Goal: Information Seeking & Learning: Learn about a topic

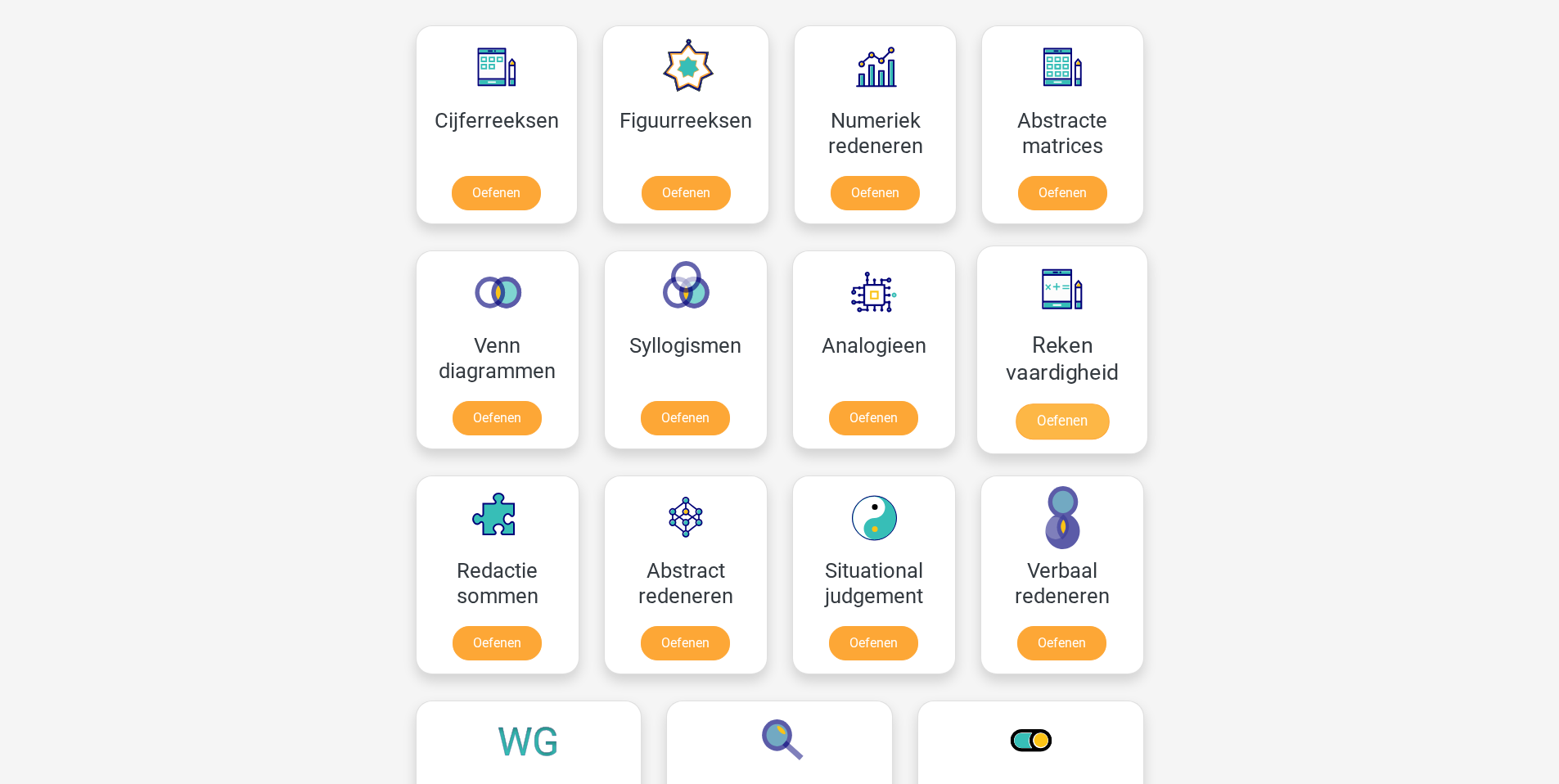
scroll to position [722, 0]
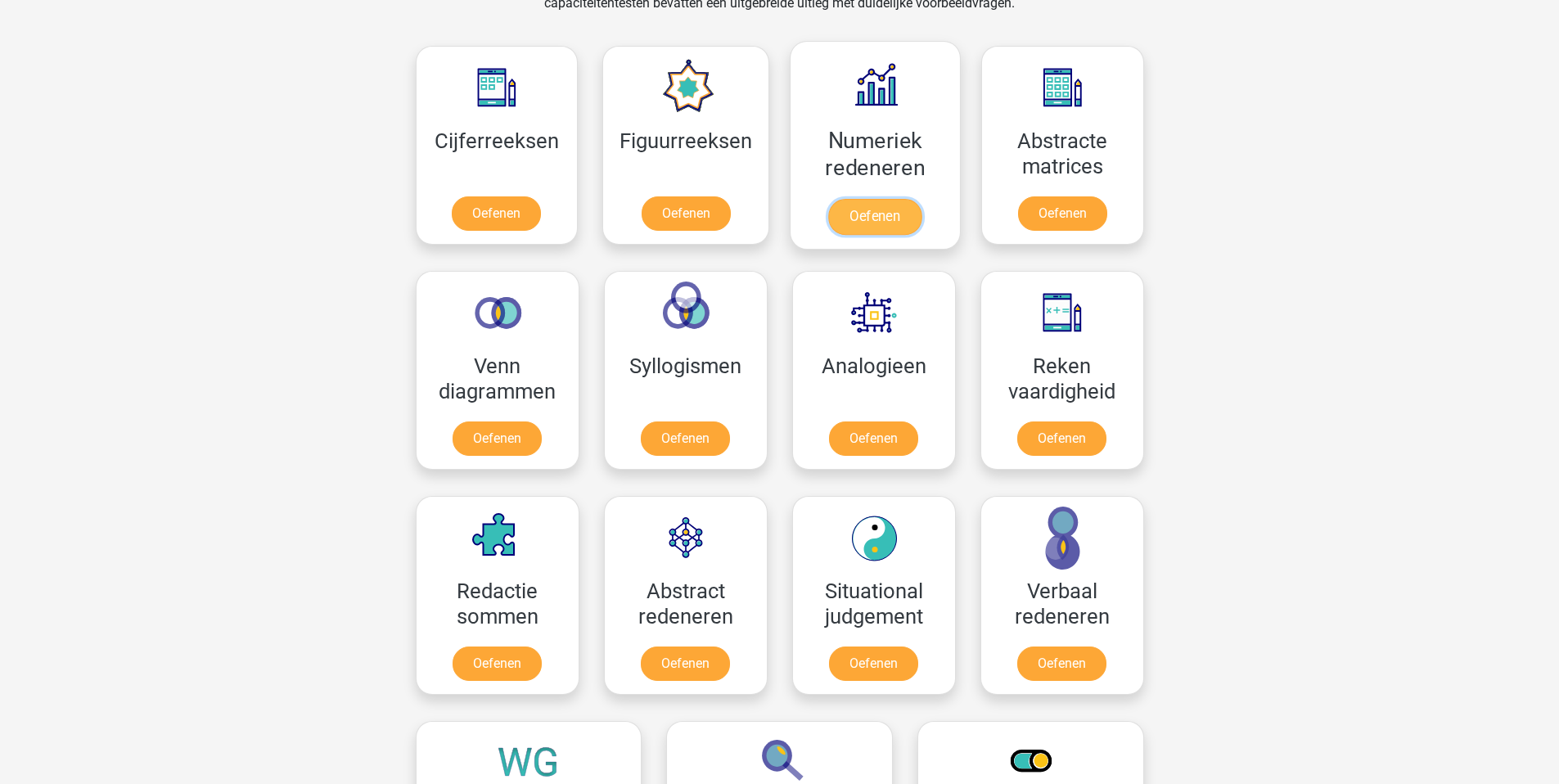
click at [875, 202] on link "Oefenen" at bounding box center [875, 217] width 94 height 36
click at [1077, 424] on link "Oefenen" at bounding box center [1062, 442] width 94 height 36
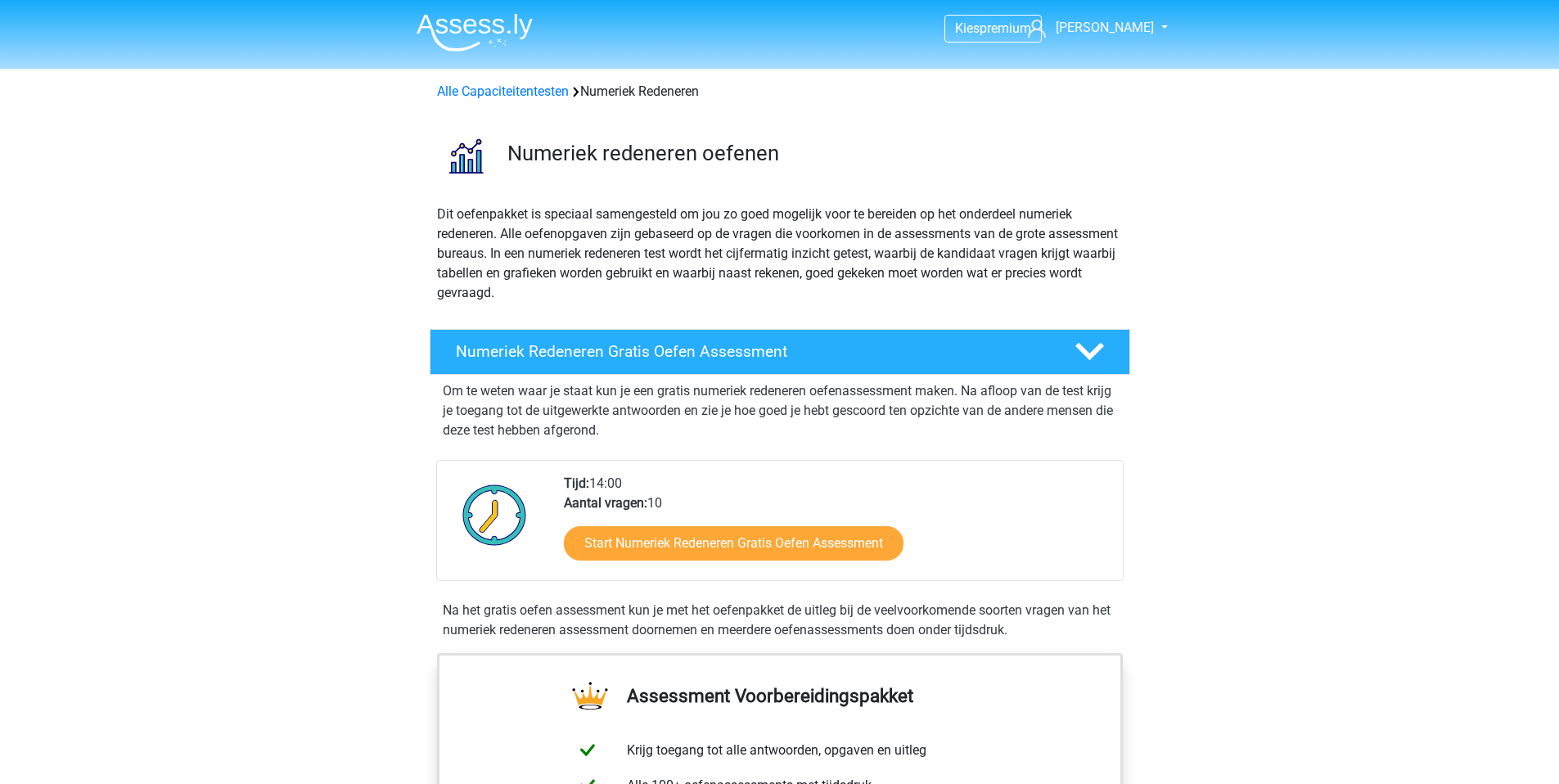
scroll to position [3, 0]
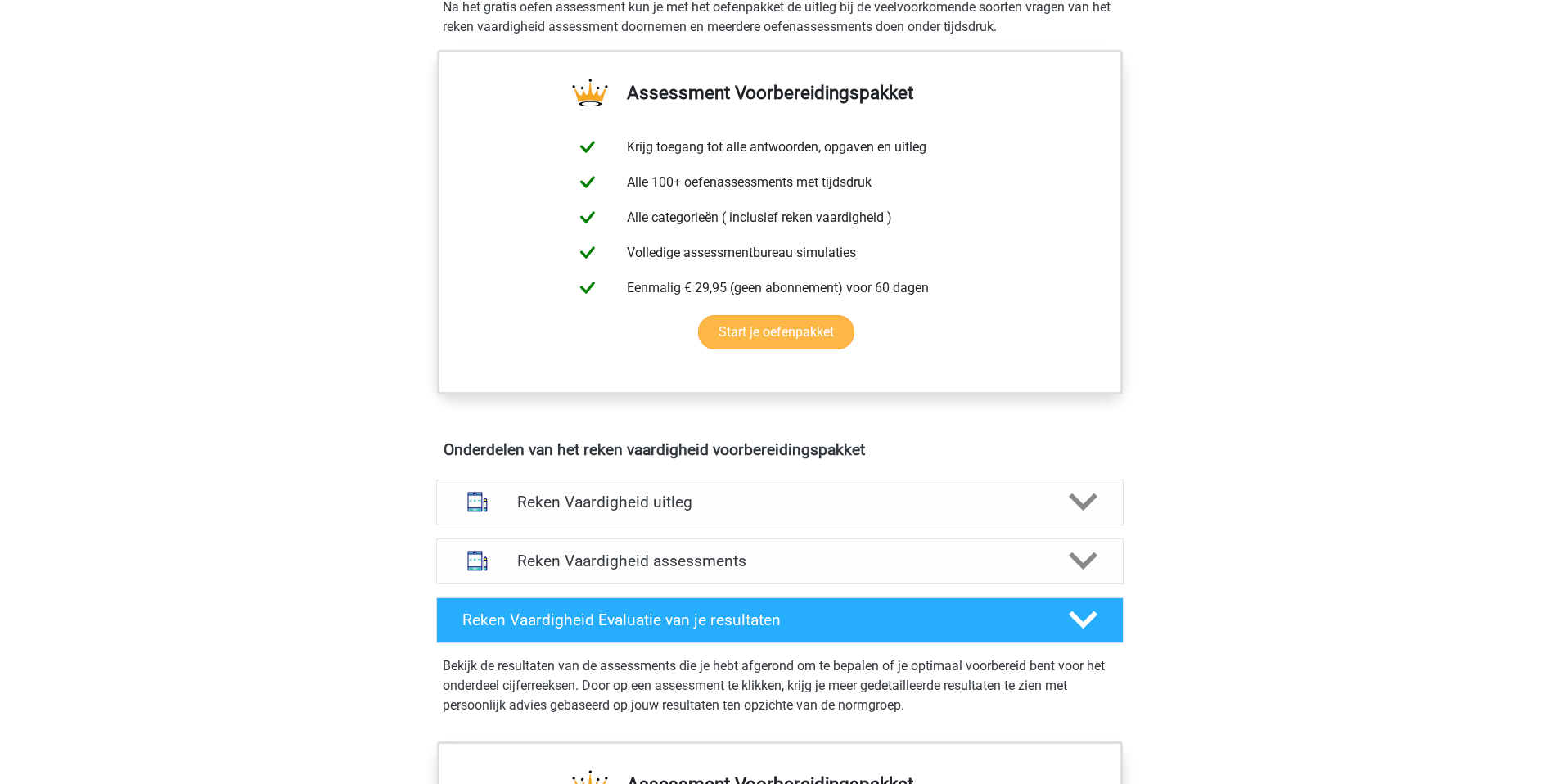
scroll to position [445, 0]
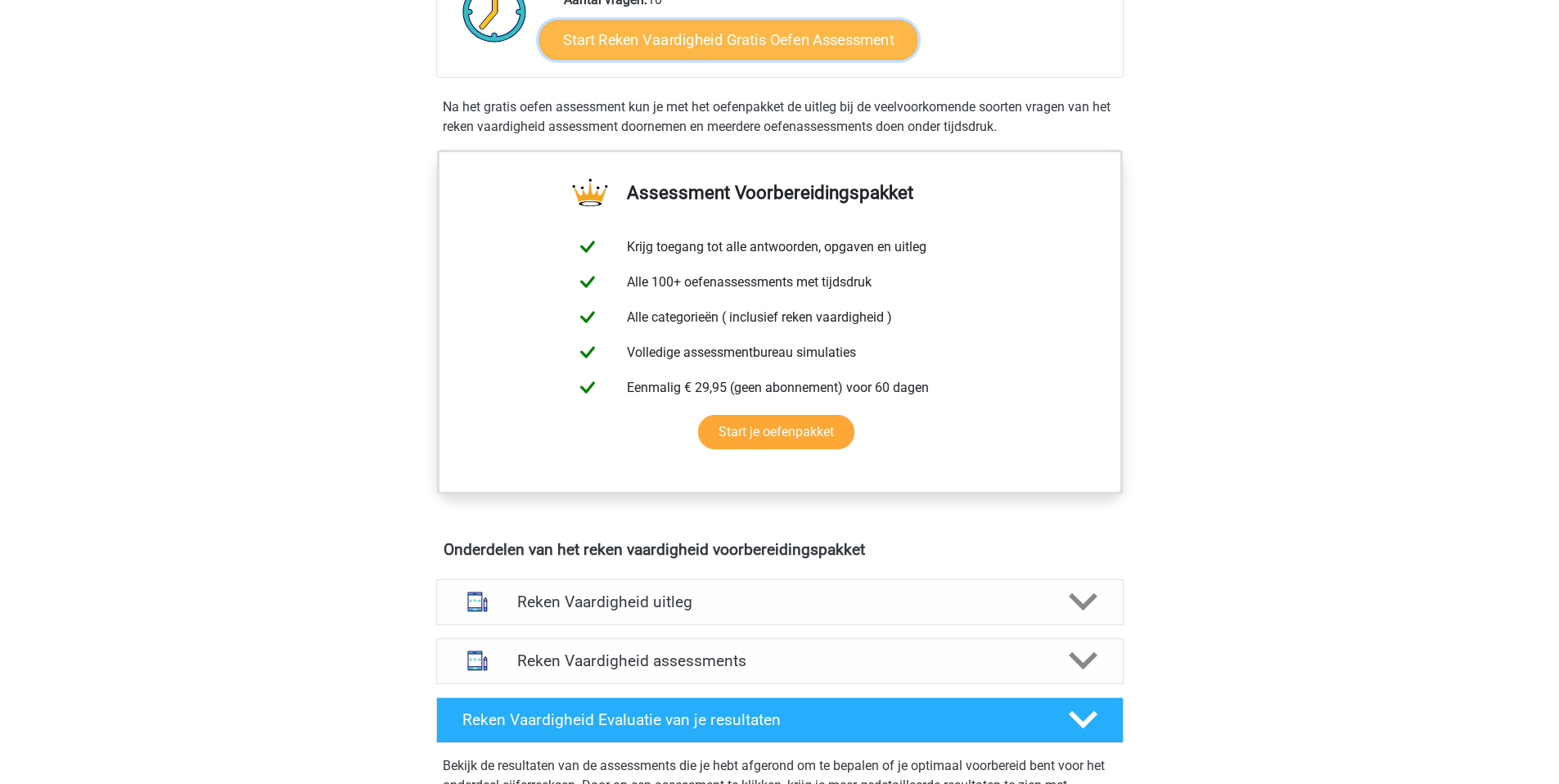
click at [752, 32] on link "Start Reken Vaardigheid Gratis Oefen Assessment" at bounding box center [728, 39] width 378 height 39
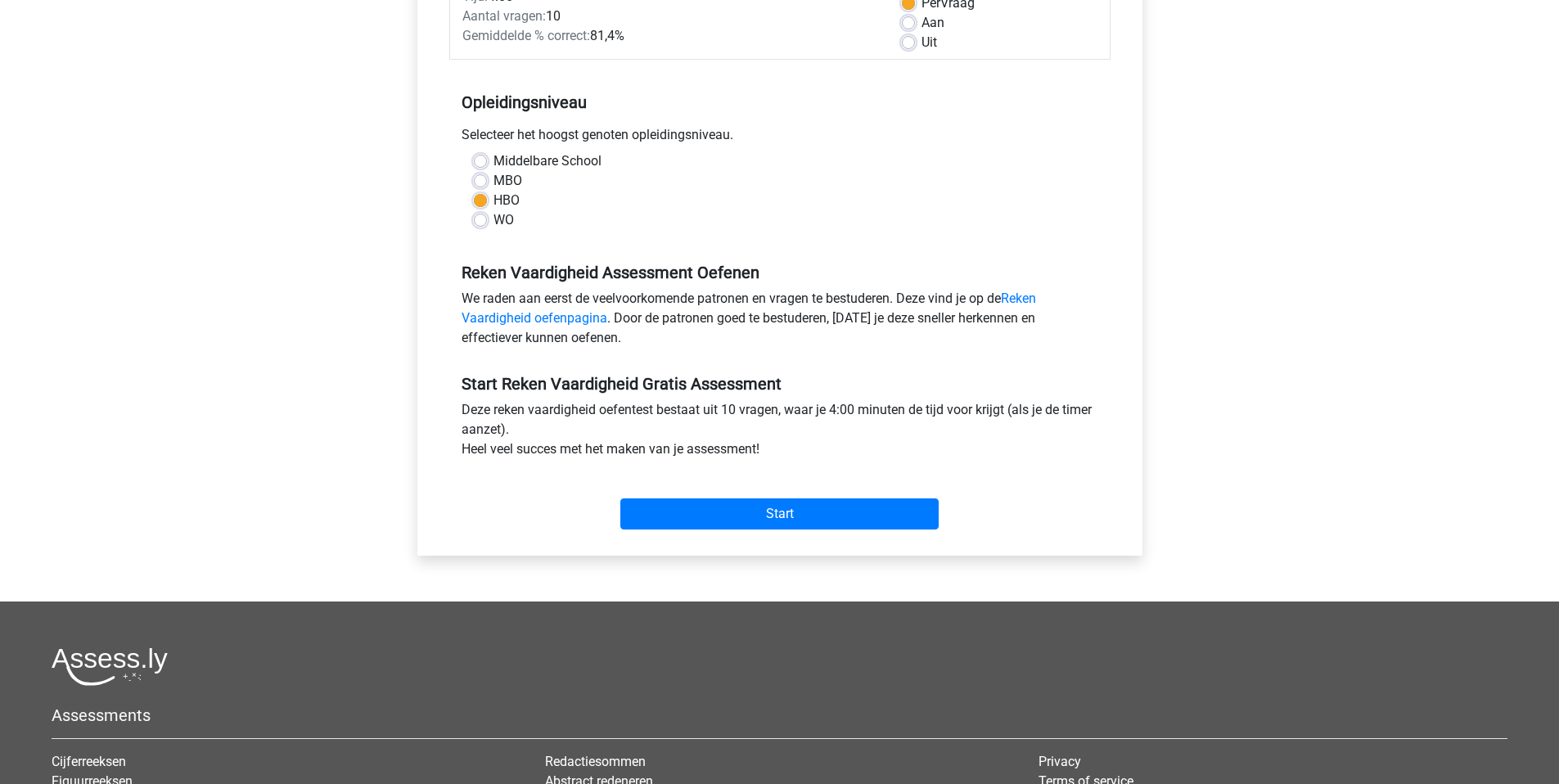
scroll to position [272, 0]
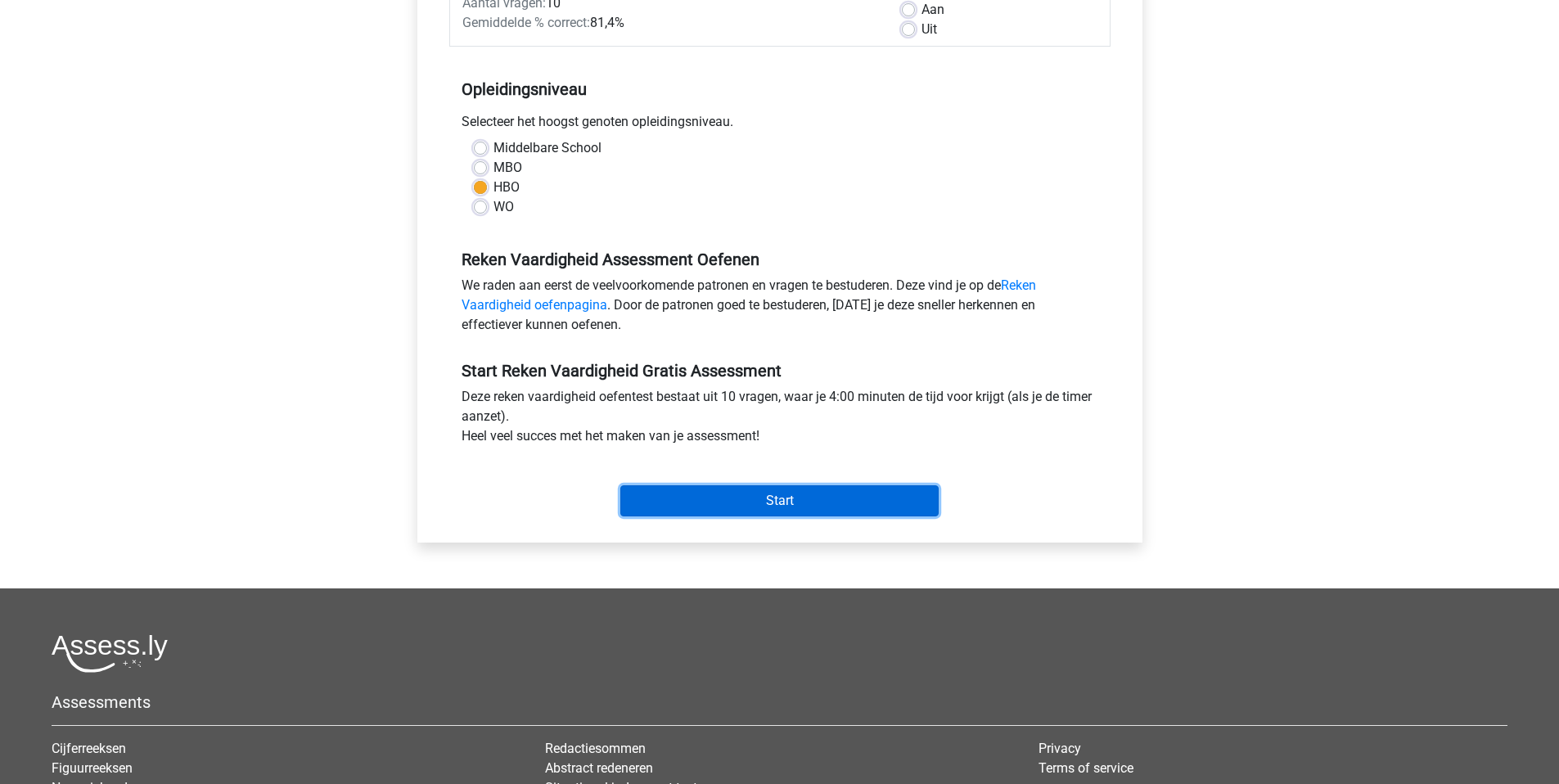
click at [844, 490] on input "Start" at bounding box center [780, 500] width 318 height 32
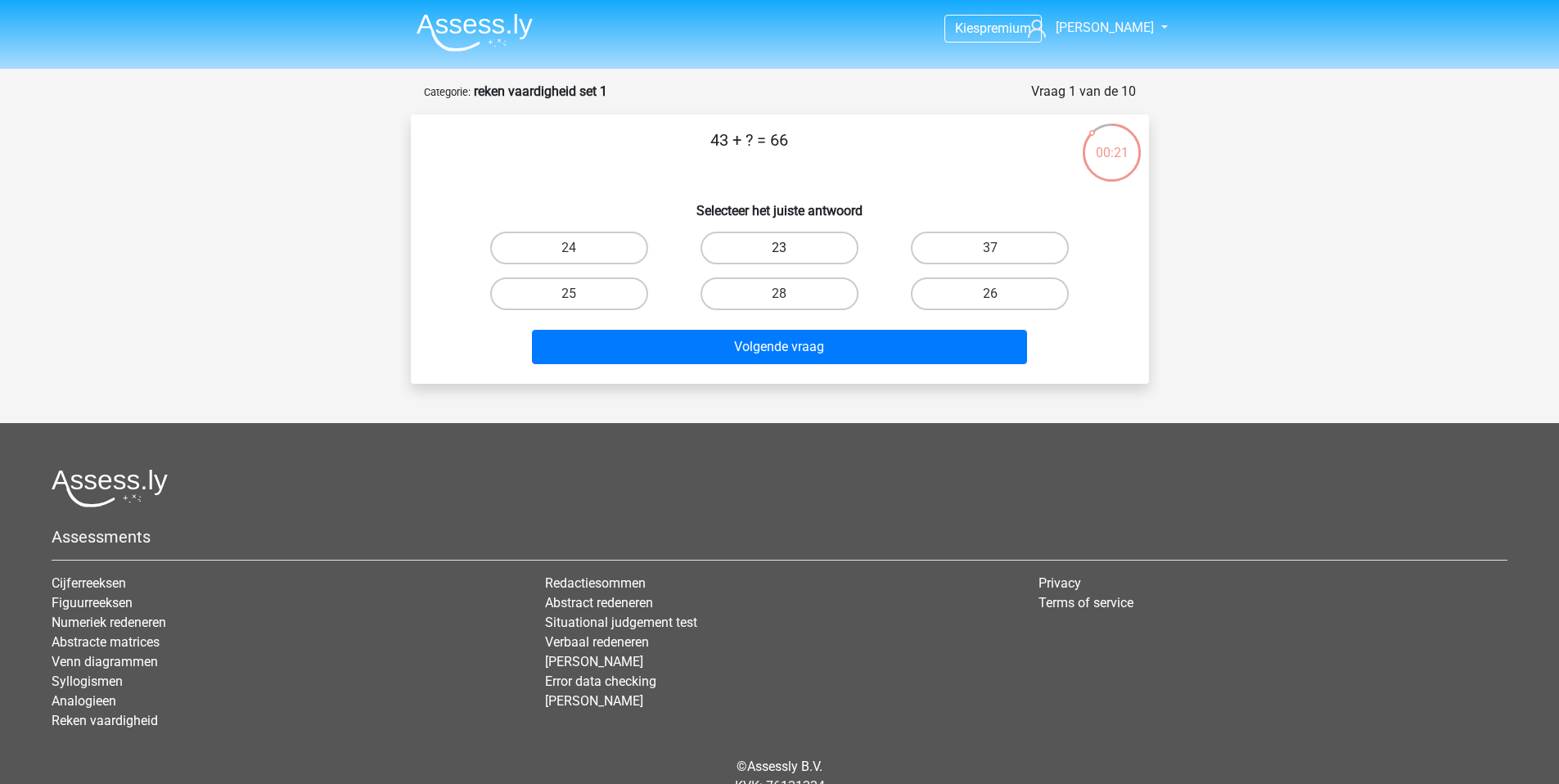
click at [723, 247] on label "23" at bounding box center [780, 248] width 158 height 33
click at [780, 248] on input "23" at bounding box center [784, 252] width 11 height 11
radio input "true"
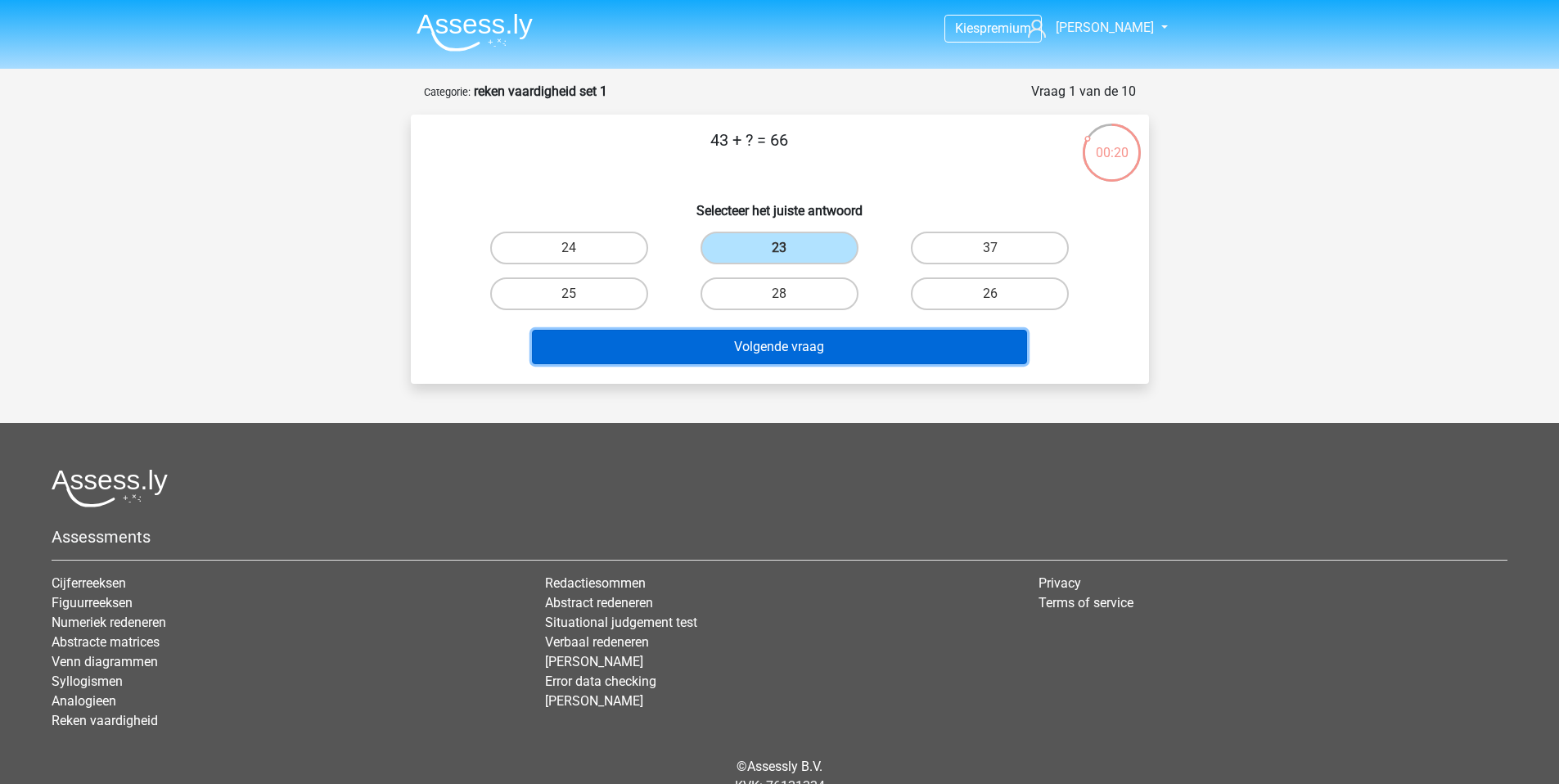
click at [758, 359] on button "Volgende vraag" at bounding box center [780, 347] width 495 height 34
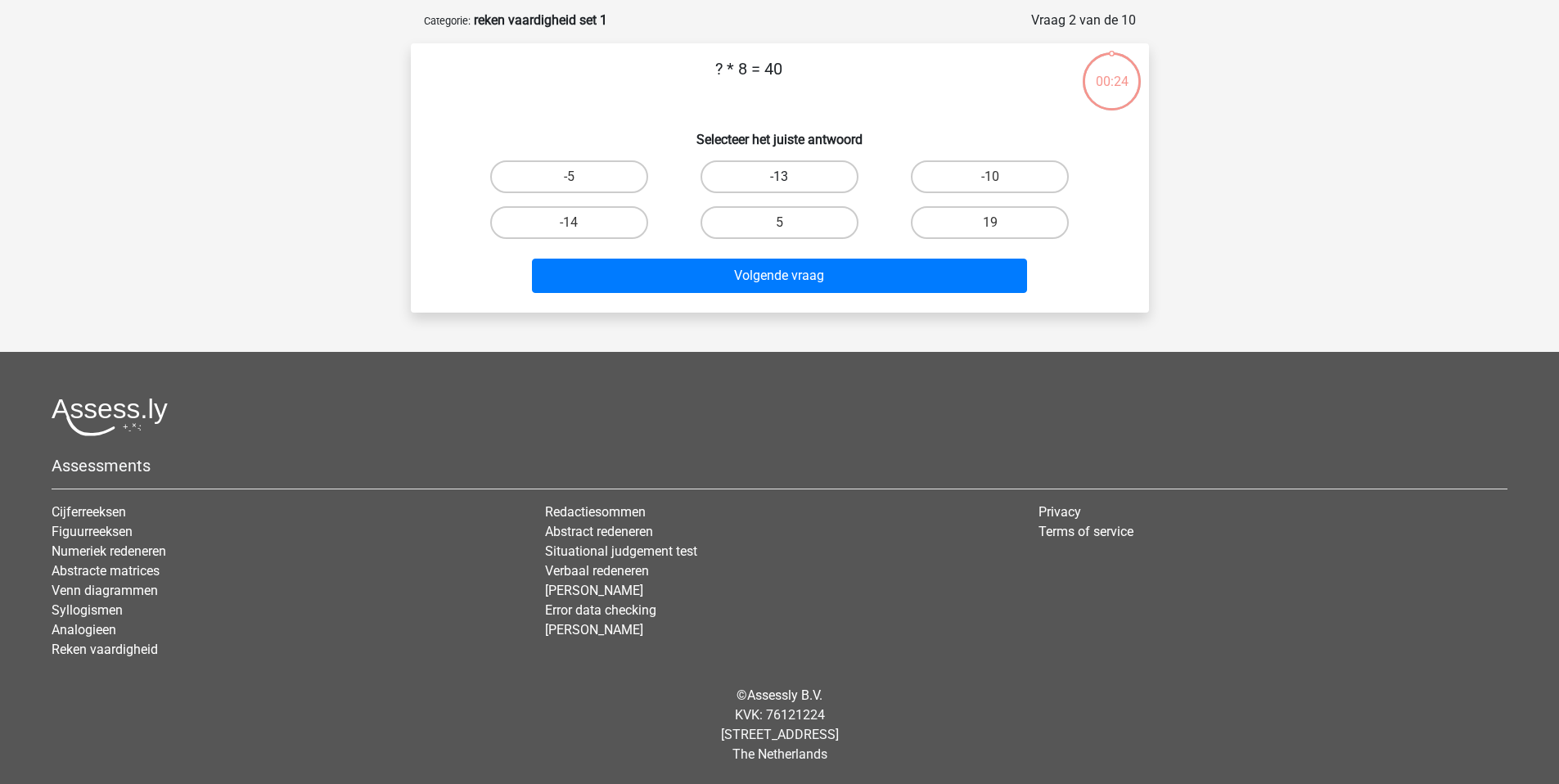
scroll to position [68, 0]
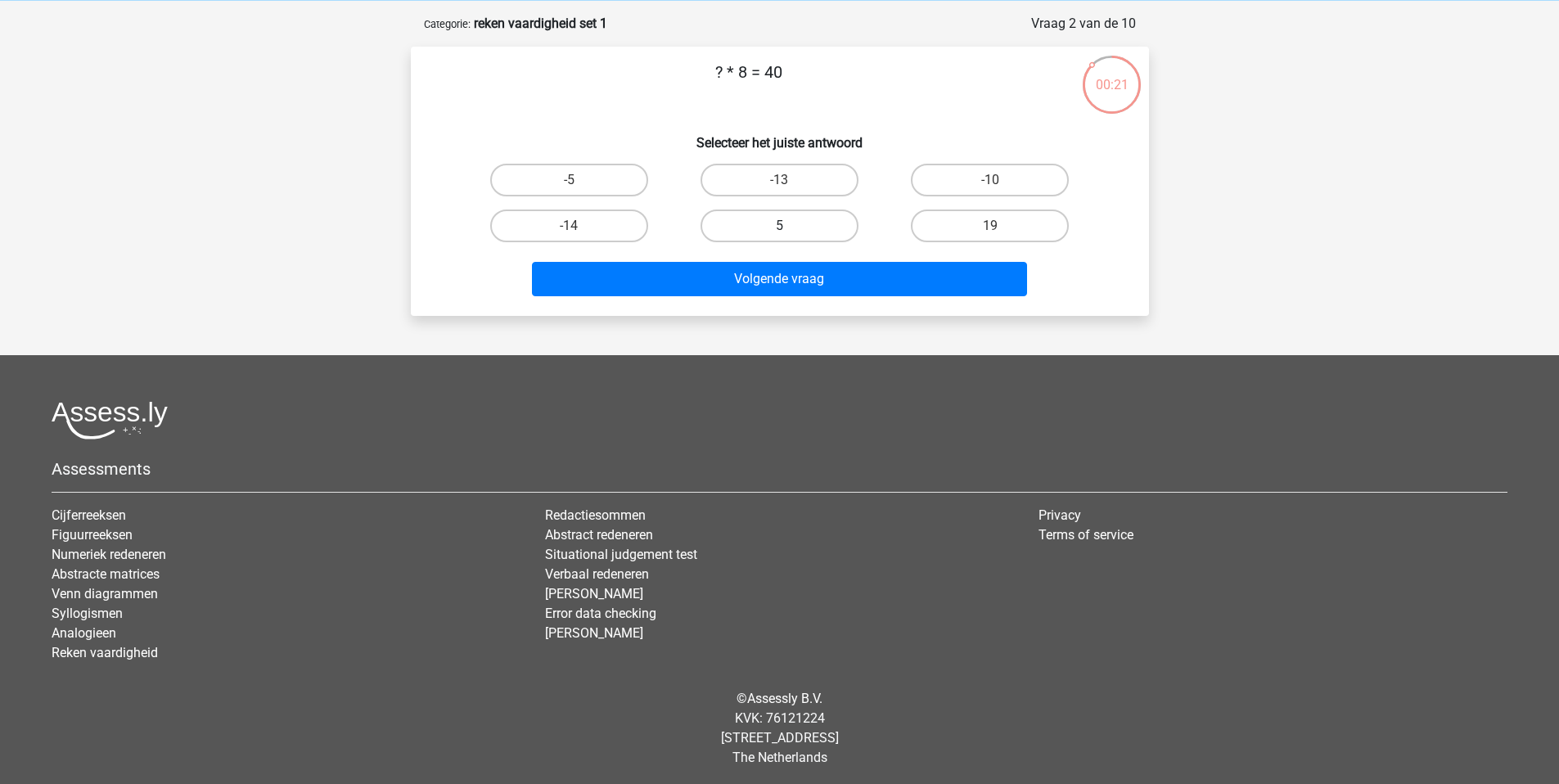
click at [775, 225] on label "5" at bounding box center [780, 226] width 158 height 33
click at [780, 226] on input "5" at bounding box center [784, 230] width 11 height 11
radio input "true"
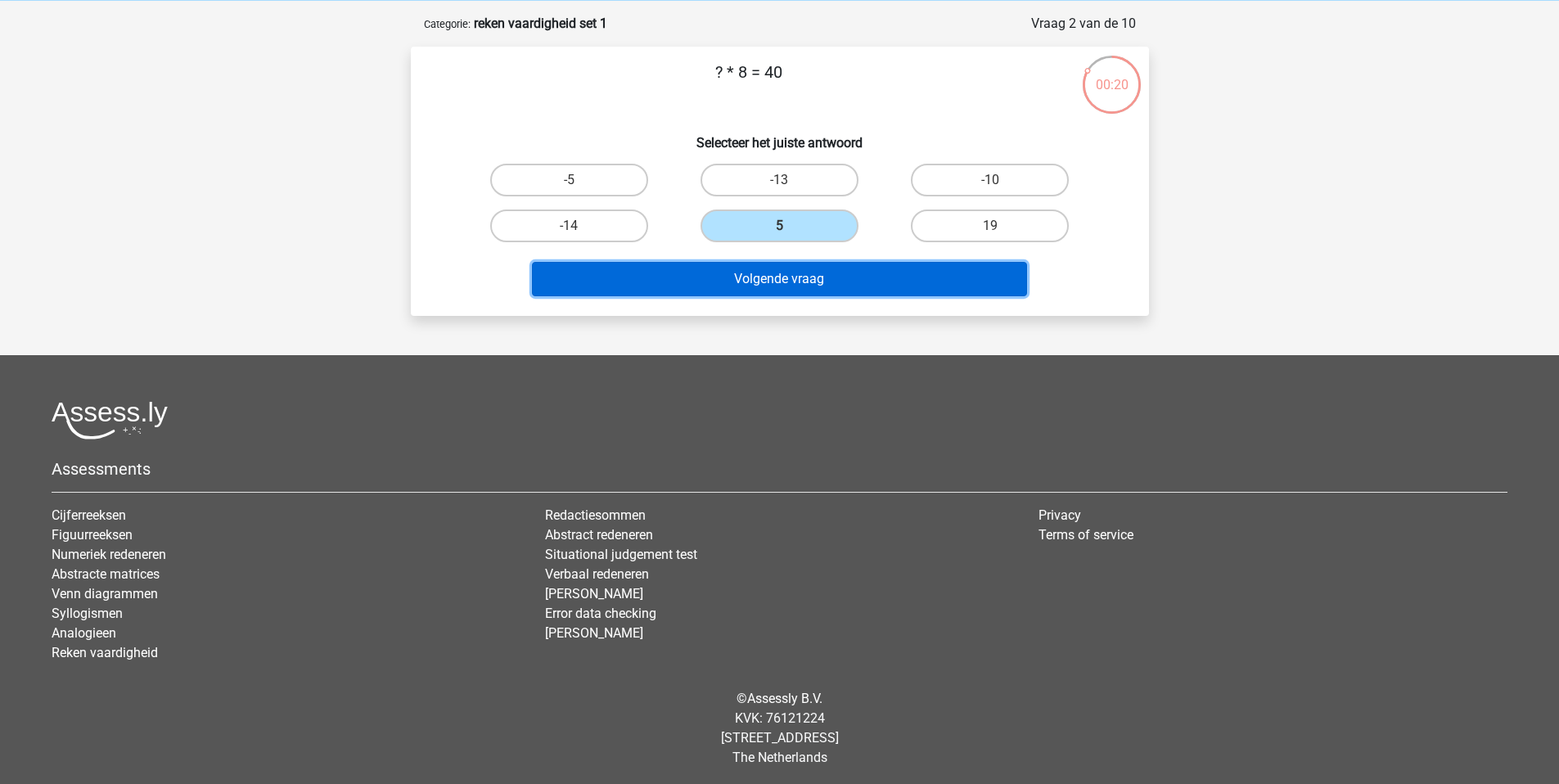
click at [783, 269] on button "Volgende vraag" at bounding box center [780, 279] width 495 height 34
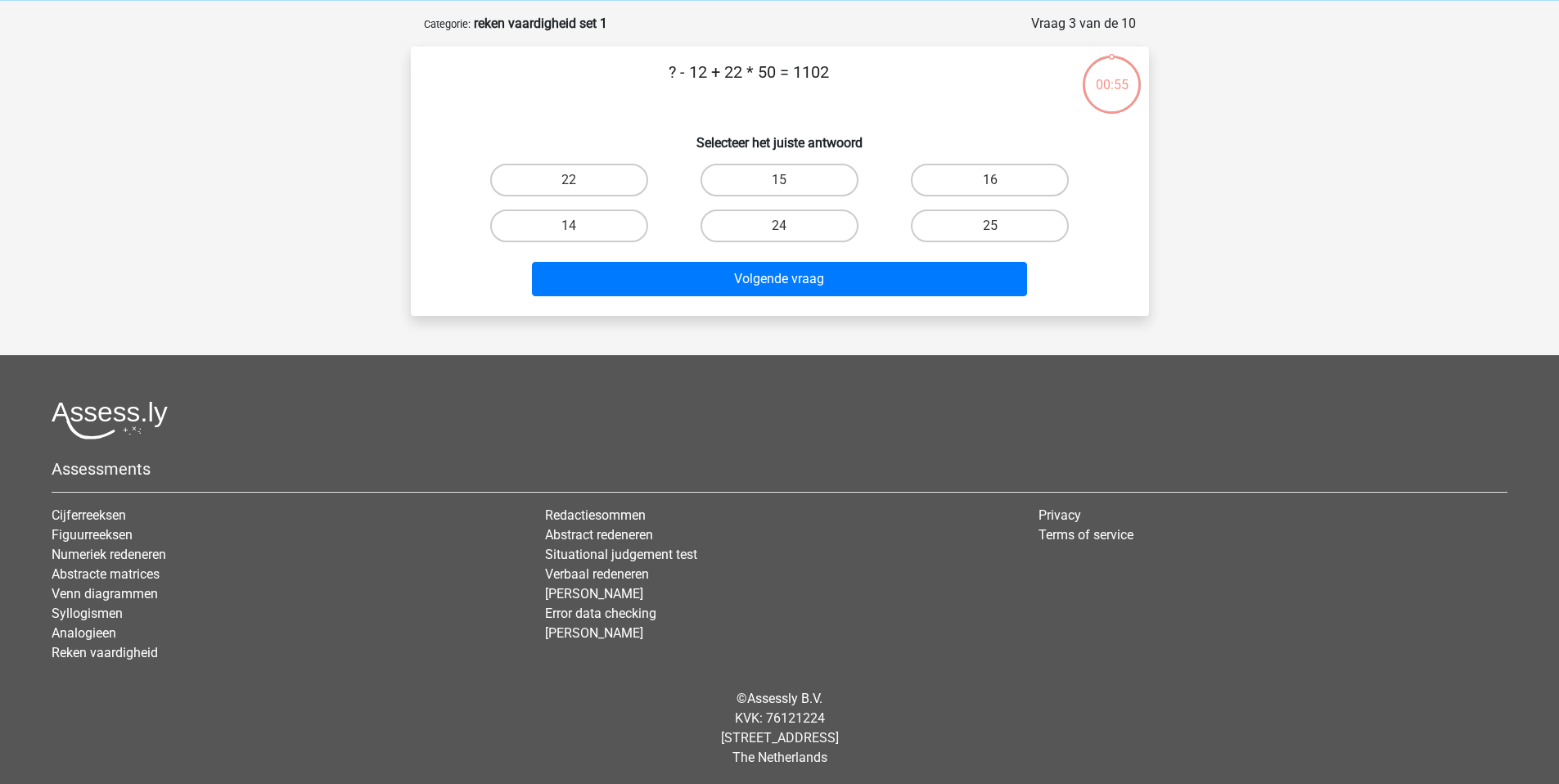
scroll to position [71, 0]
